Goal: Task Accomplishment & Management: Manage account settings

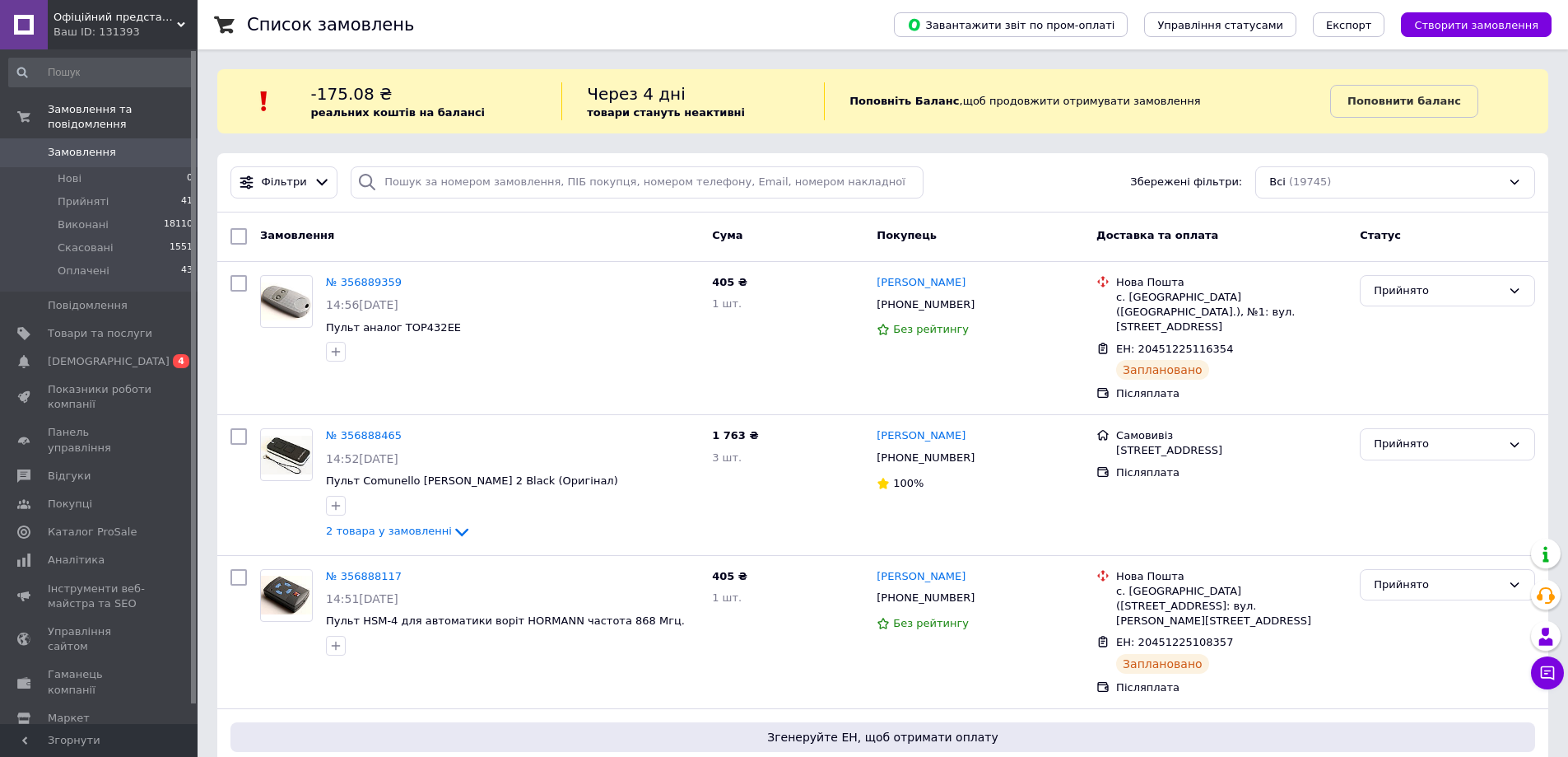
scroll to position [164, 0]
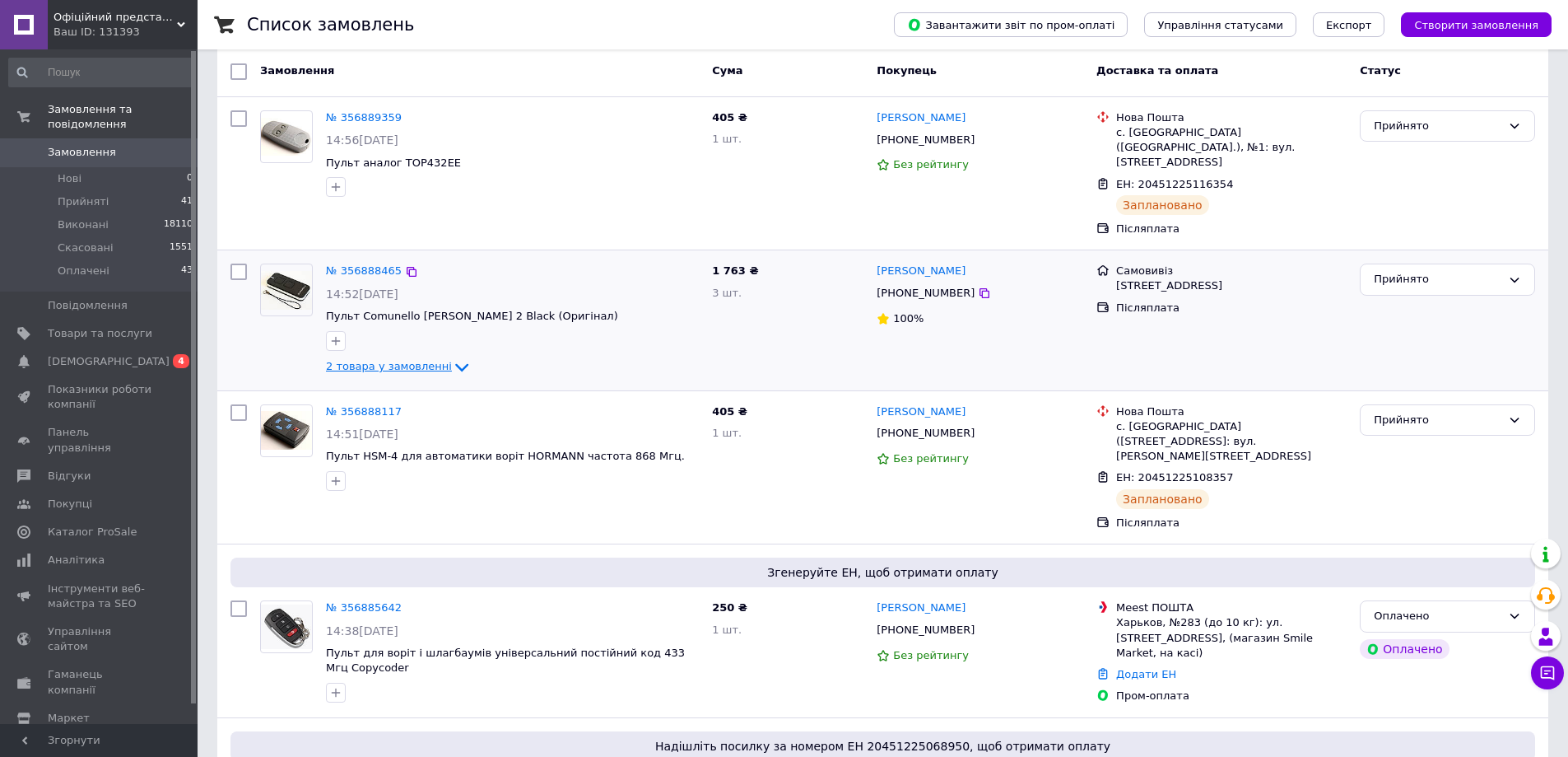
click at [430, 360] on span "2 товара у замовленні" at bounding box center [388, 366] width 126 height 13
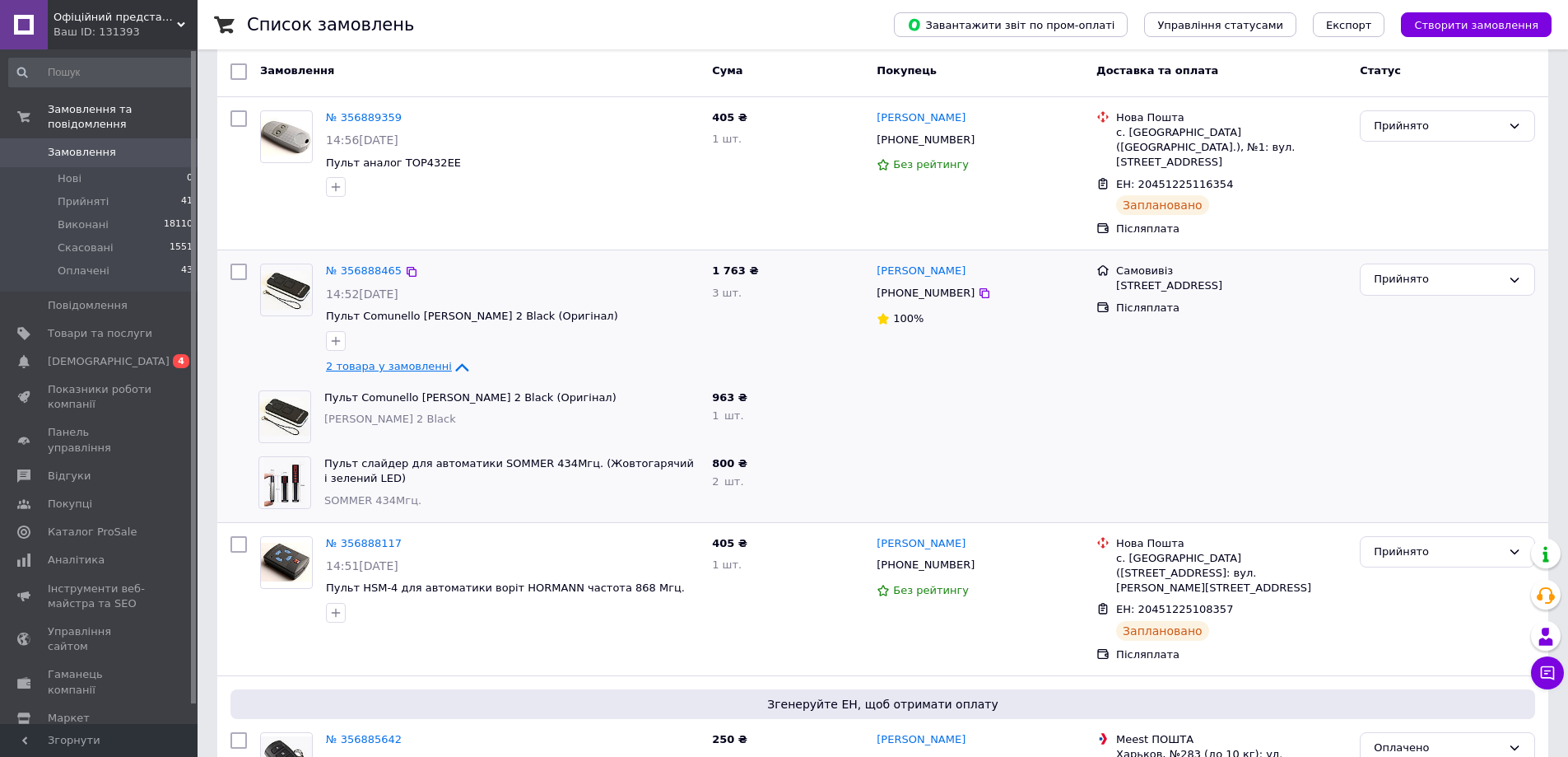
click at [430, 360] on span "2 товара у замовленні" at bounding box center [388, 366] width 126 height 13
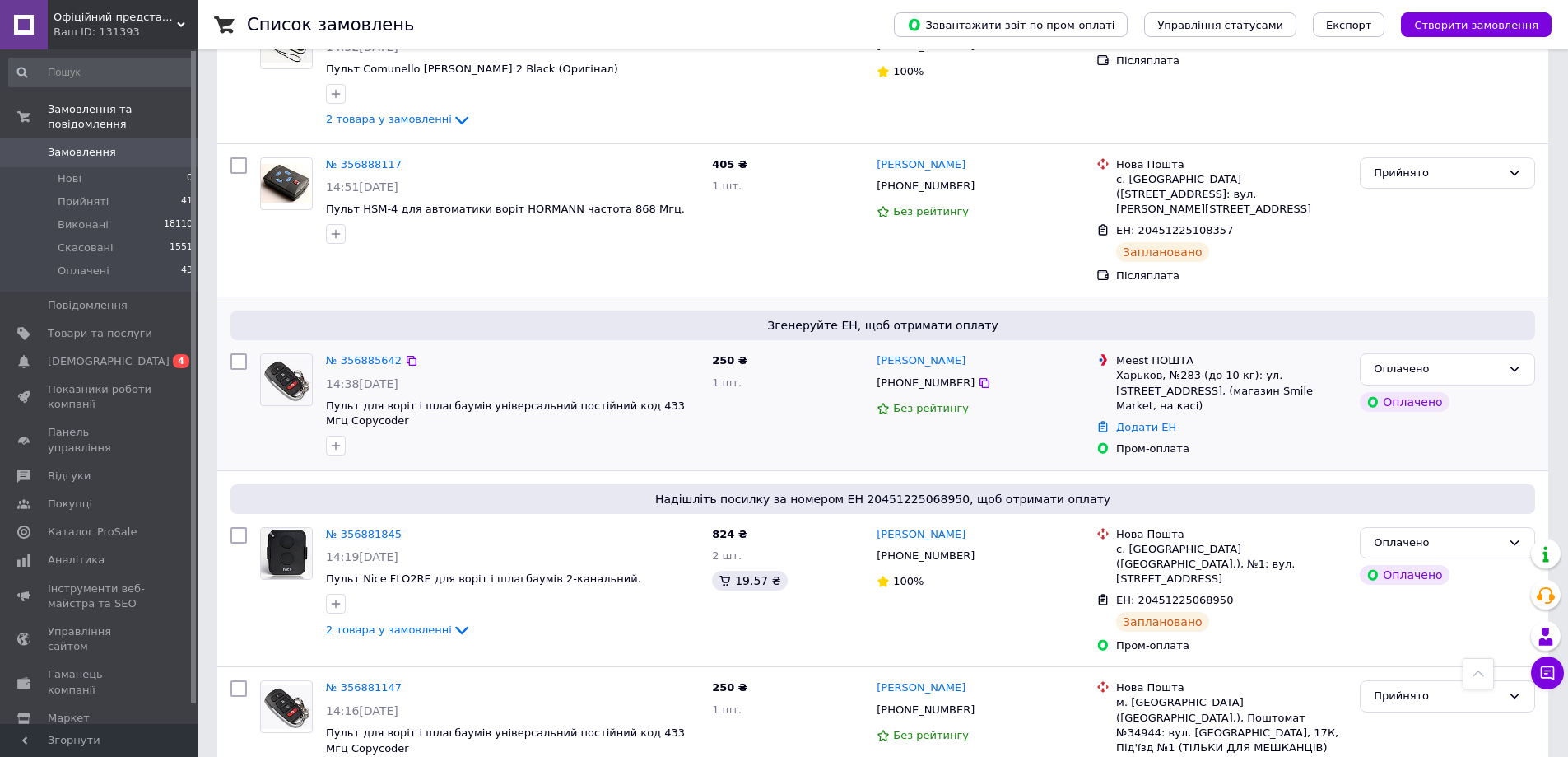
scroll to position [0, 0]
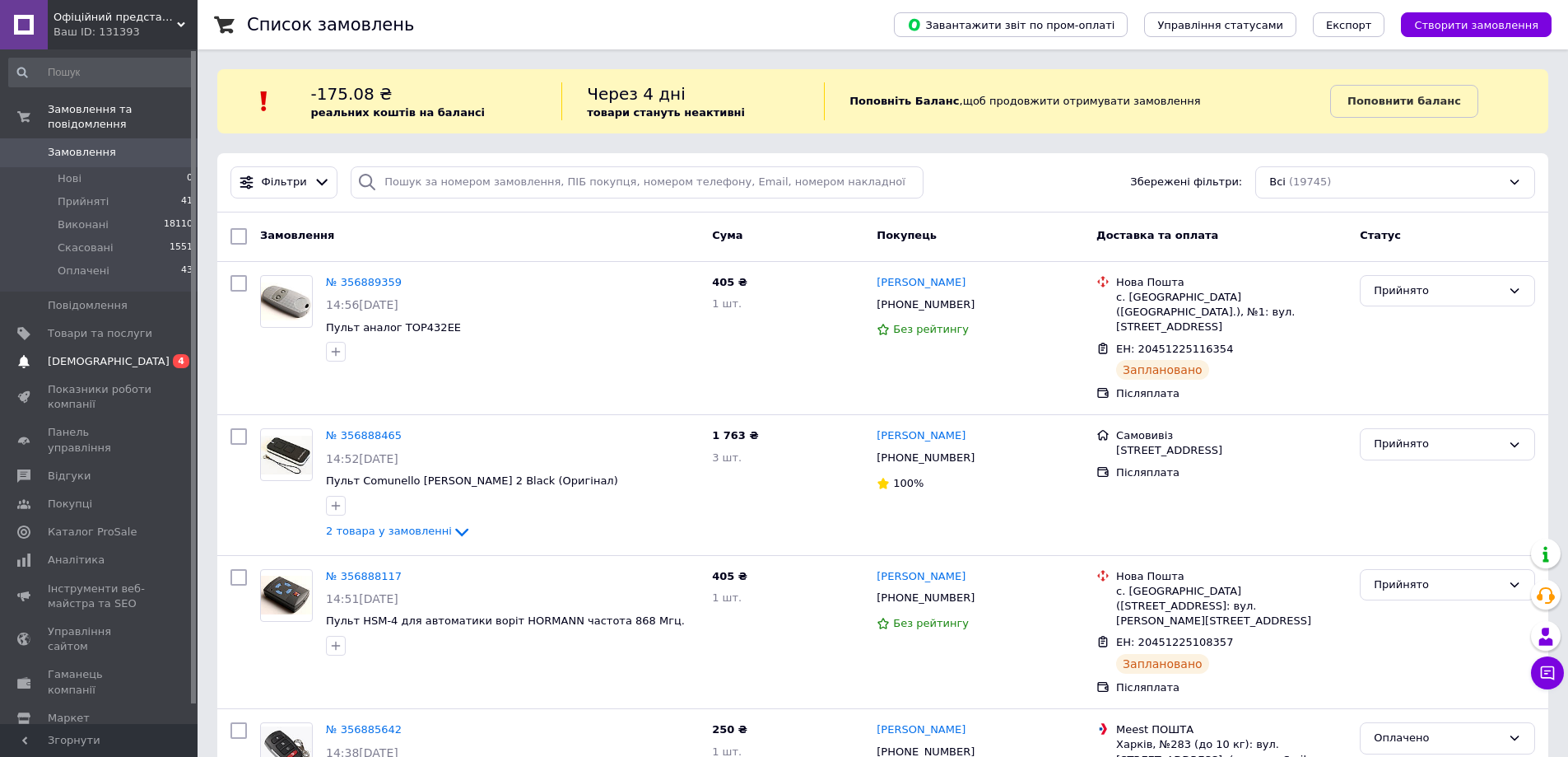
click at [117, 354] on span "[DEMOGRAPHIC_DATA]" at bounding box center [100, 361] width 105 height 15
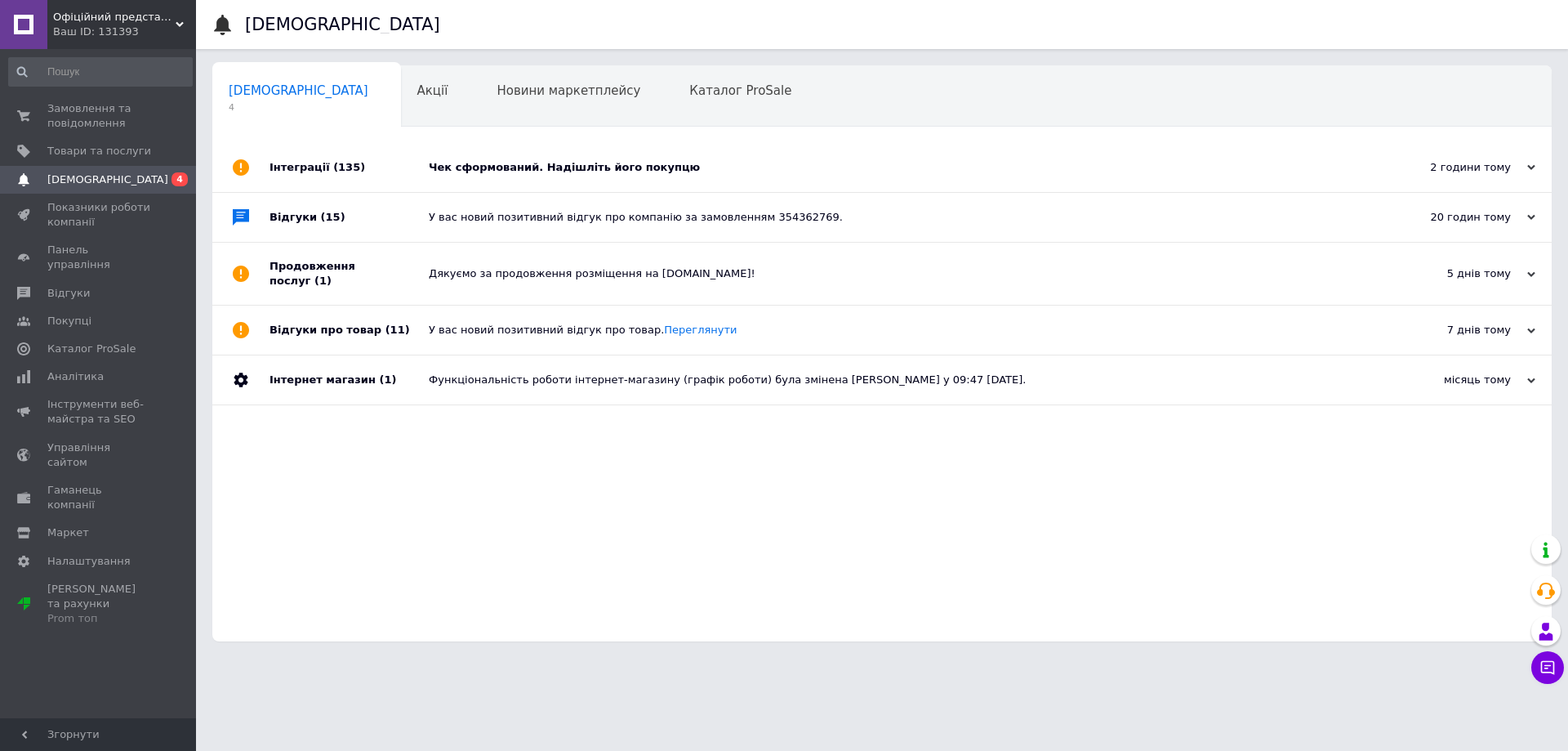
click at [694, 163] on div "Чек сформований. Надішліть його покупцю" at bounding box center [900, 167] width 944 height 15
